Goal: Task Accomplishment & Management: Use online tool/utility

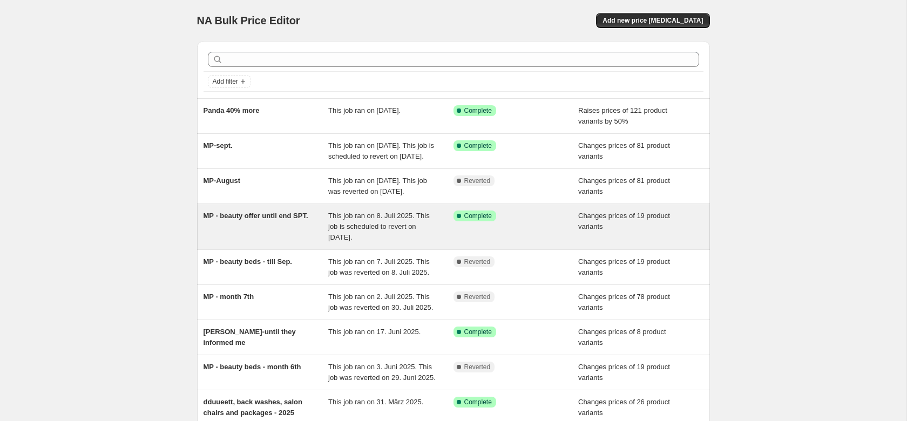
click at [266, 243] on div "MP - beauty offer until end SPT." at bounding box center [265, 226] width 125 height 32
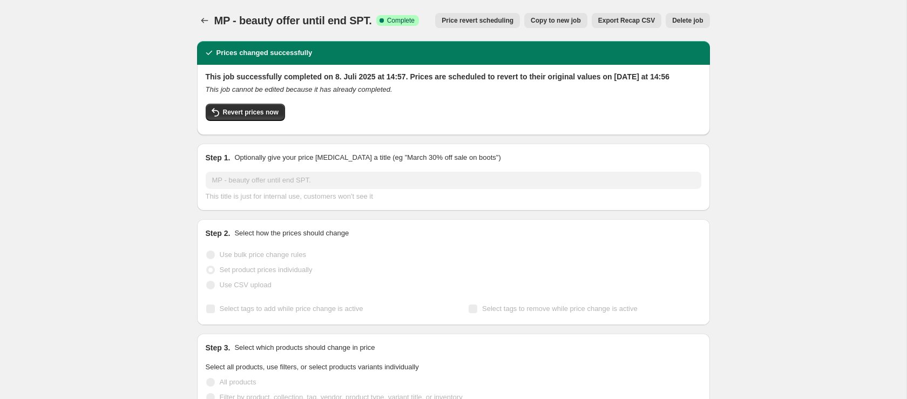
scroll to position [685, 0]
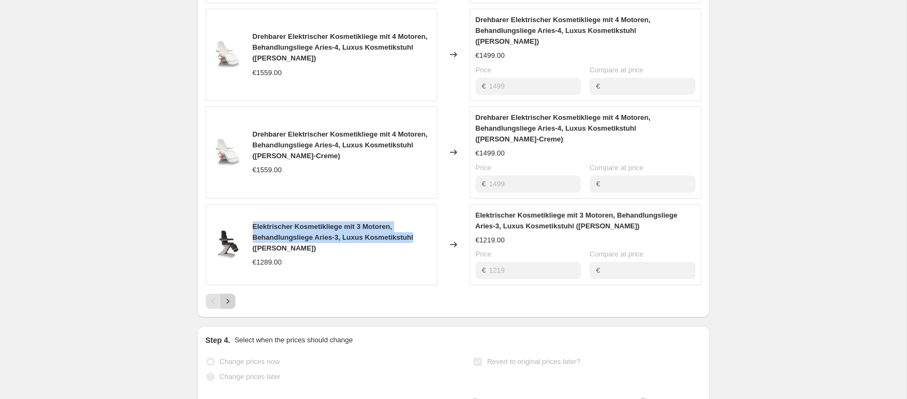
click at [229, 296] on icon "Next" at bounding box center [227, 301] width 11 height 11
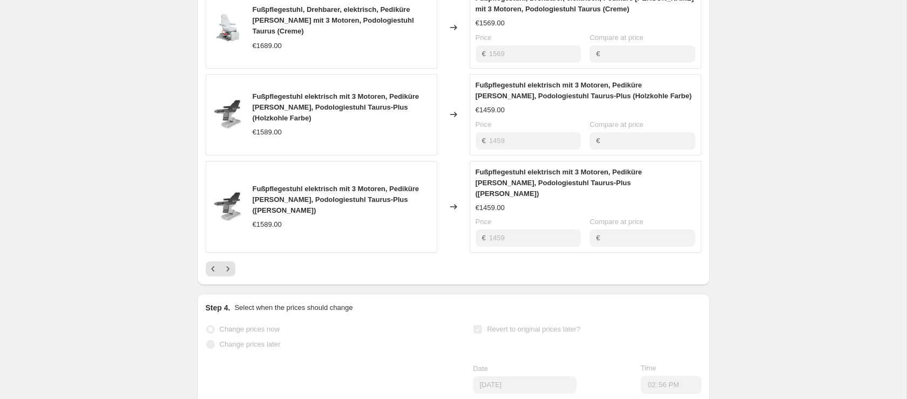
scroll to position [338, 0]
